Goal: Navigation & Orientation: Find specific page/section

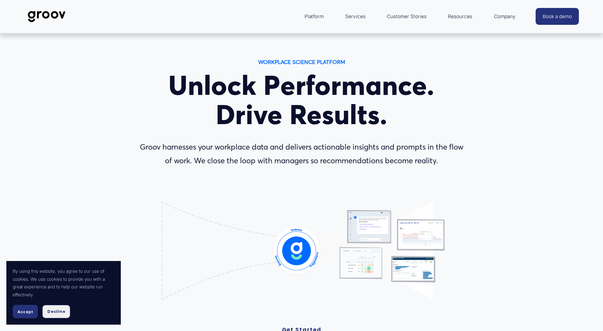
click at [57, 305] on button "Decline" at bounding box center [56, 311] width 28 height 13
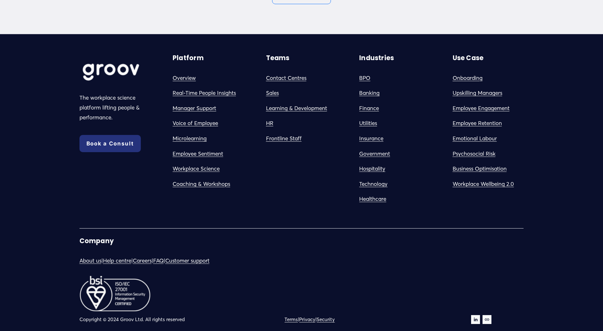
scroll to position [3657, 0]
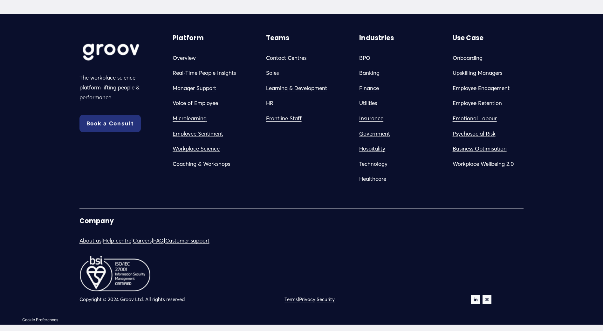
click at [152, 242] on link "Careers" at bounding box center [142, 241] width 19 height 10
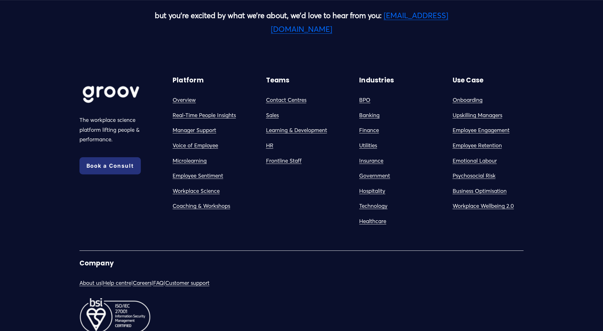
scroll to position [1651, 0]
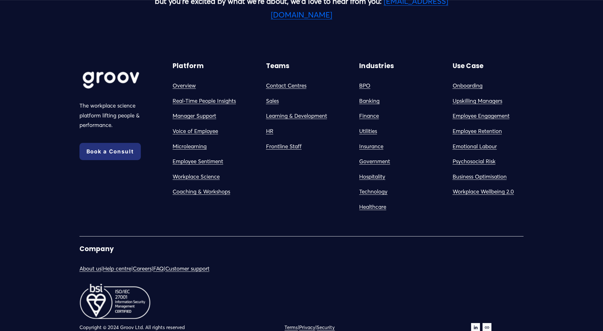
click at [90, 264] on link "About us" at bounding box center [90, 269] width 22 height 10
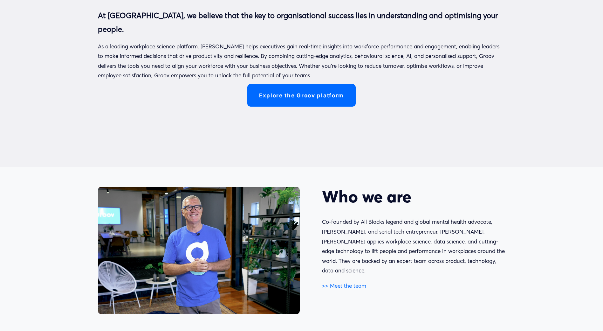
scroll to position [382, 0]
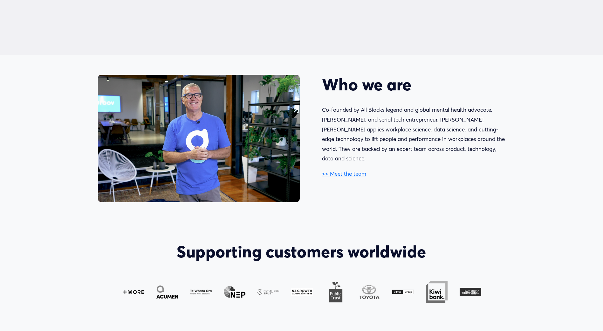
click at [340, 170] on link ">> Meet the team" at bounding box center [344, 173] width 44 height 7
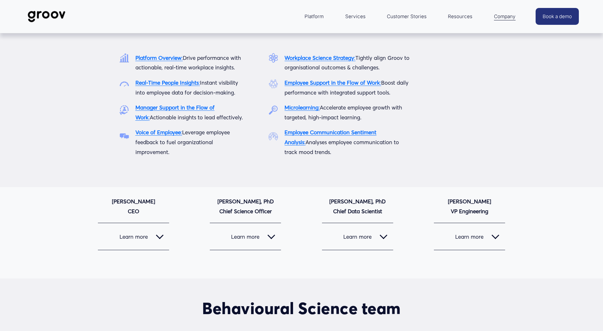
click at [309, 17] on span "Platform" at bounding box center [314, 16] width 19 height 9
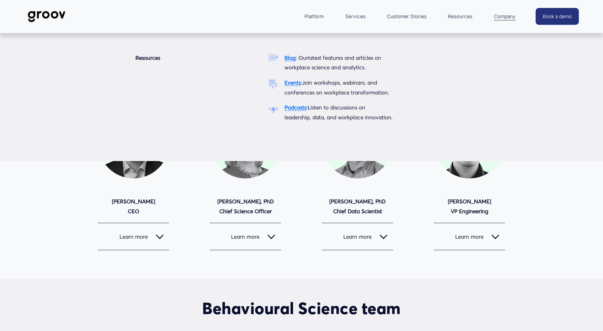
drag, startPoint x: 232, startPoint y: 20, endPoint x: 229, endPoint y: 21, distance: 3.6
click at [232, 20] on div "Platform Platform Overview Real-Time People Insights Manager Support in the Flo…" at bounding box center [302, 16] width 433 height 15
